Goal: Find specific page/section: Find specific page/section

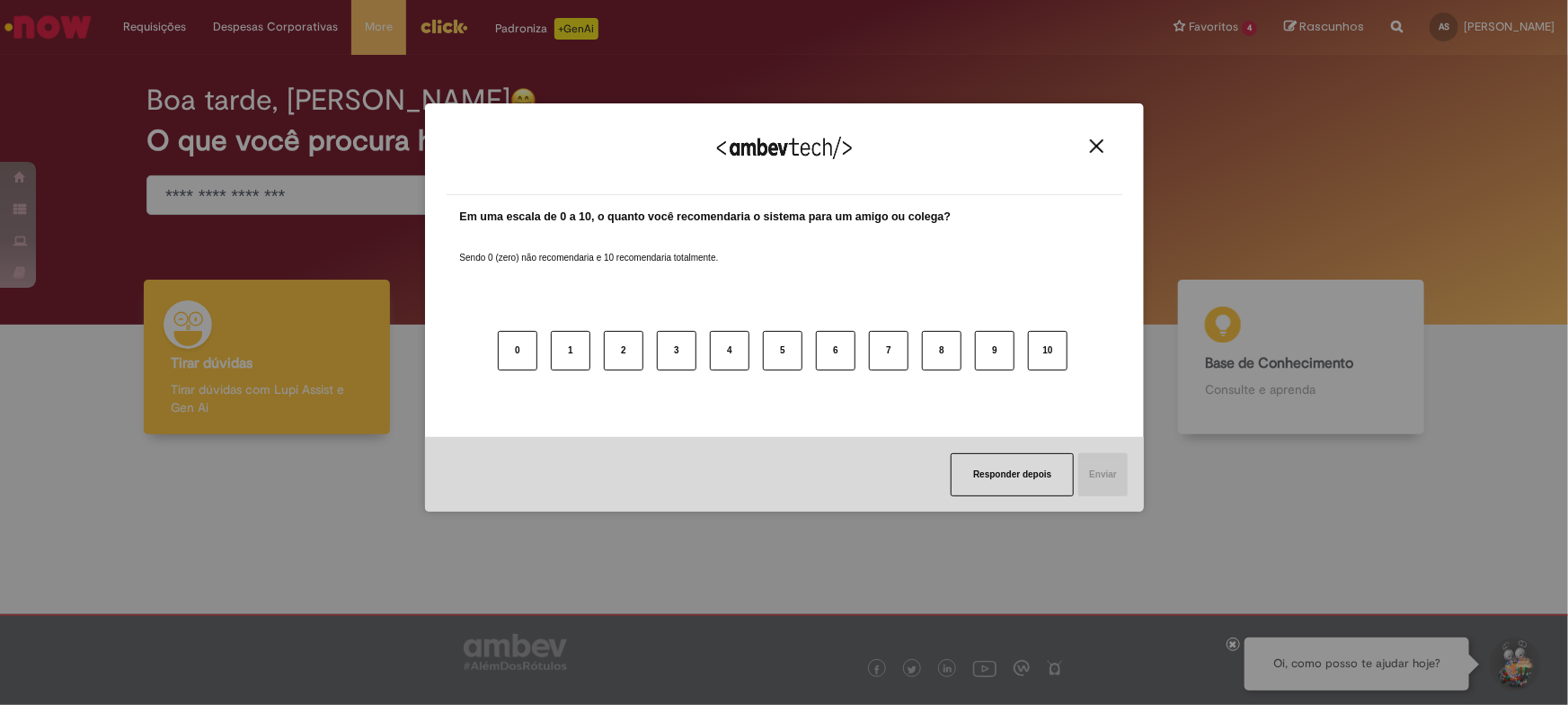
drag, startPoint x: 1098, startPoint y: 138, endPoint x: 1147, endPoint y: 45, distance: 105.1
click at [1098, 135] on div "Agradecemos seu feedback!" at bounding box center [784, 160] width 676 height 70
click at [1097, 145] on img "Close" at bounding box center [1097, 146] width 14 height 14
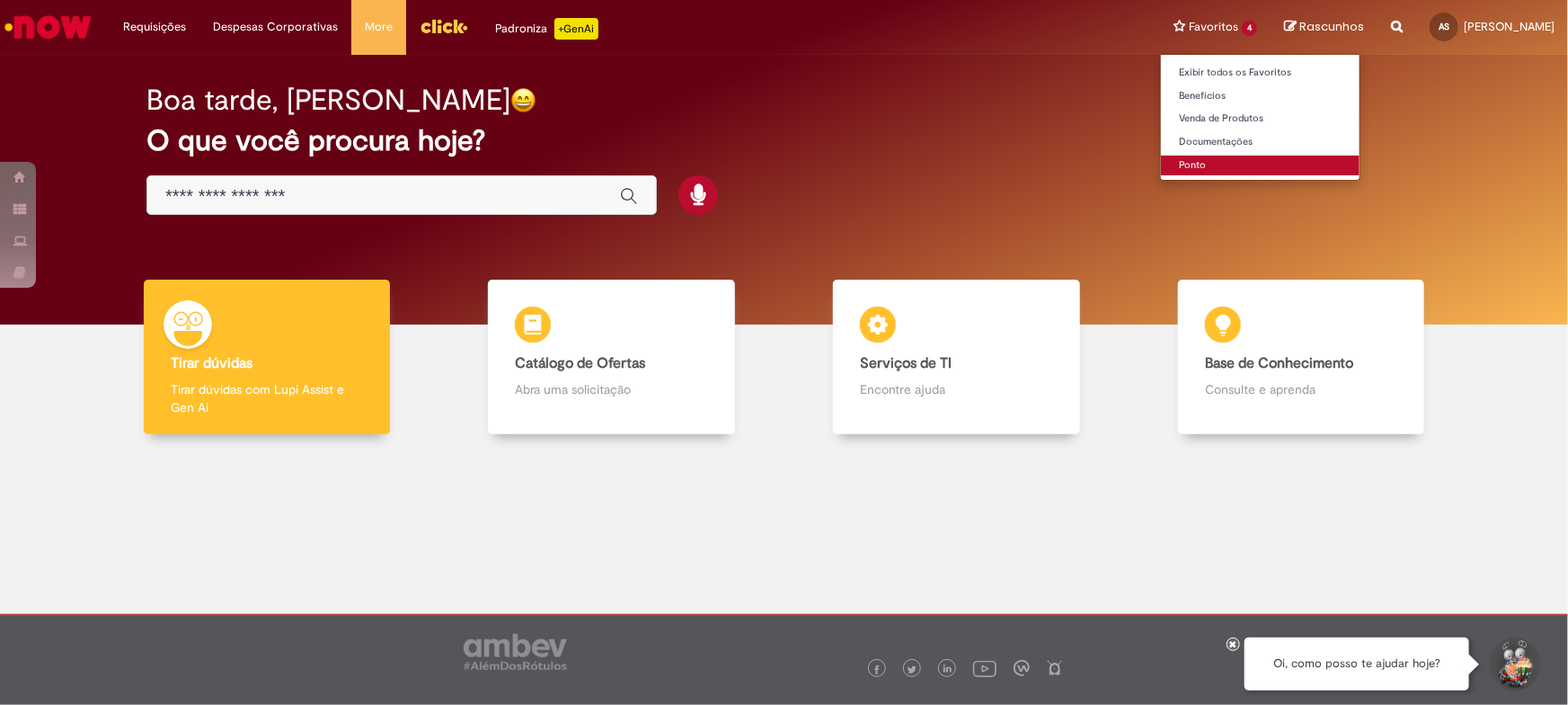
click at [1161, 167] on link "Ponto" at bounding box center [1260, 166] width 198 height 19
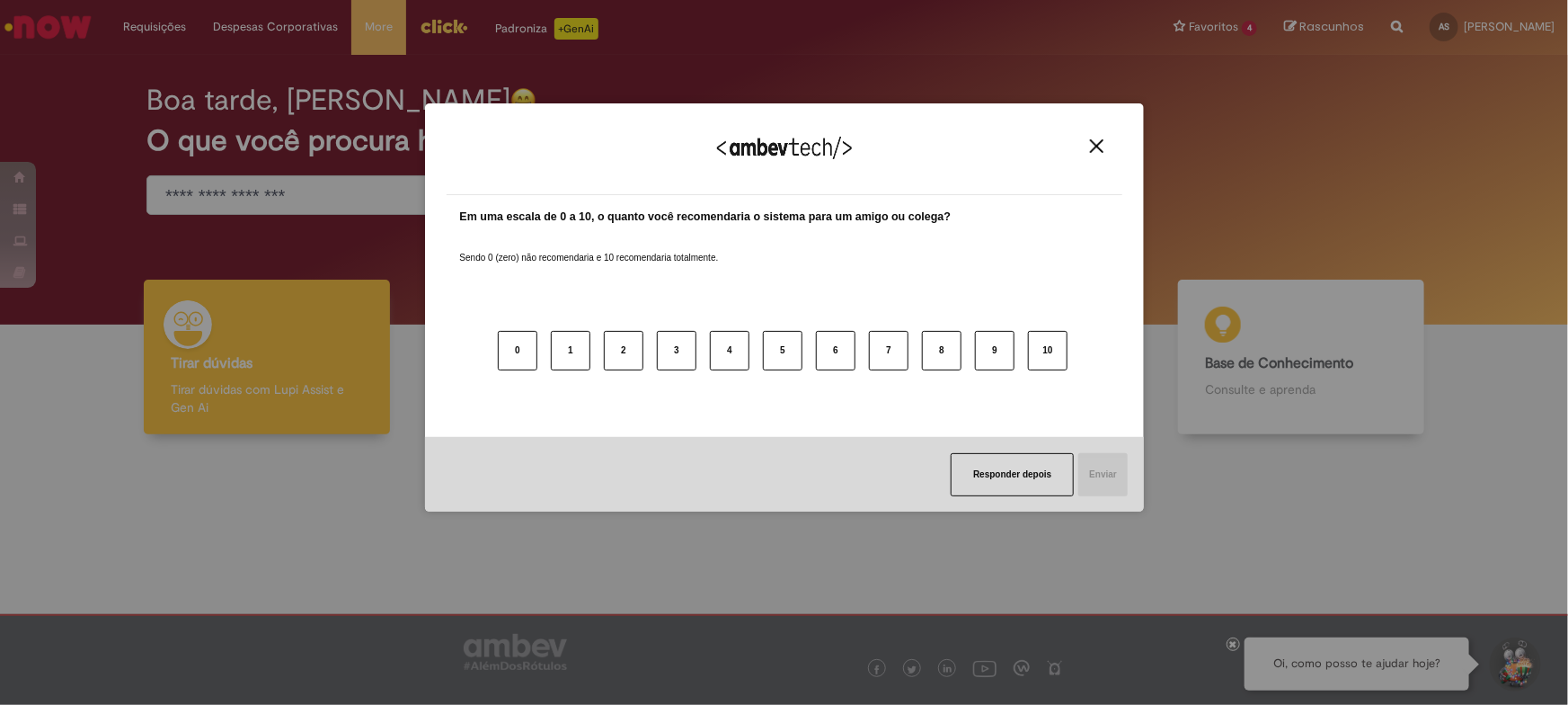
click at [1111, 129] on div "Agradecemos seu feedback!" at bounding box center [784, 160] width 676 height 70
click at [1103, 144] on button "Close" at bounding box center [1097, 146] width 24 height 15
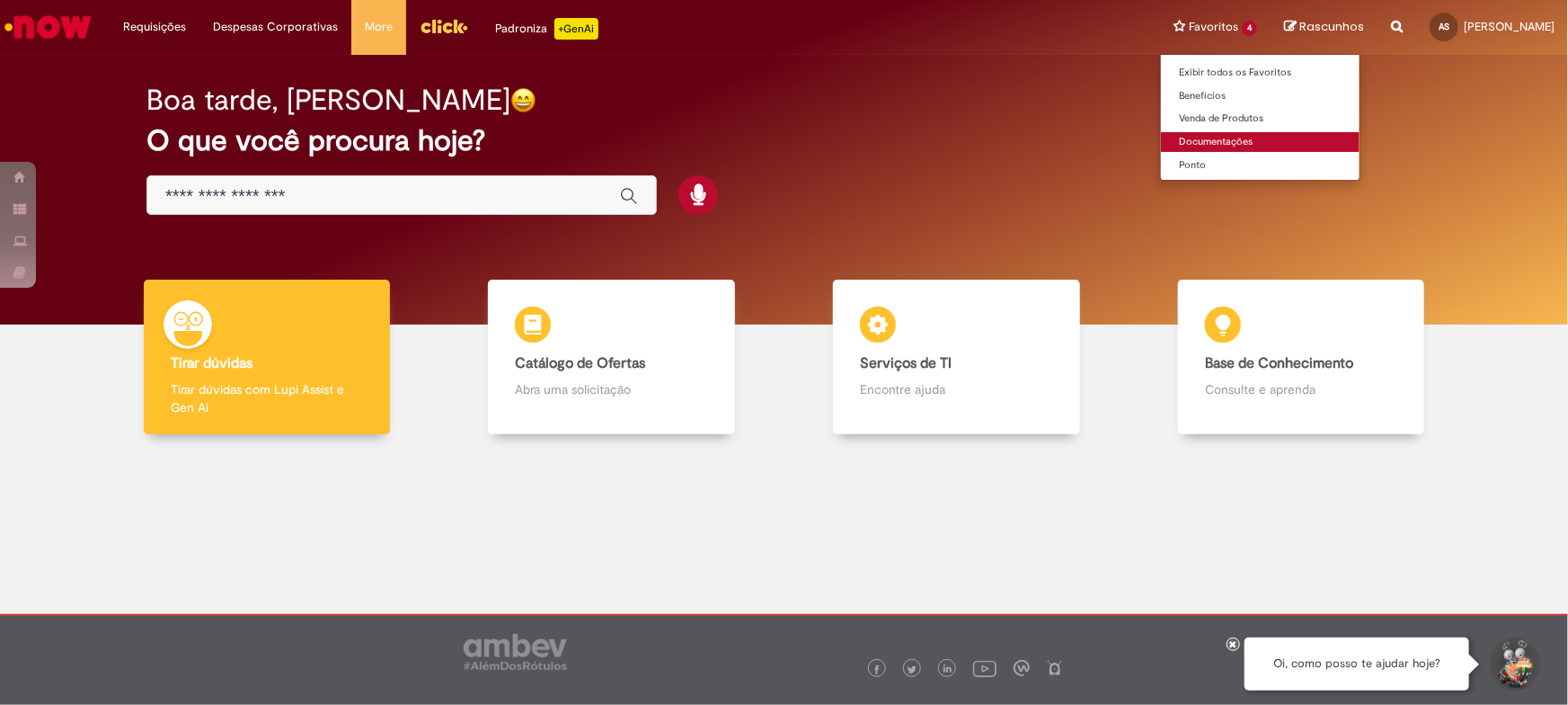
click at [1161, 140] on link "Documentações" at bounding box center [1260, 141] width 198 height 19
